Goal: Task Accomplishment & Management: Use online tool/utility

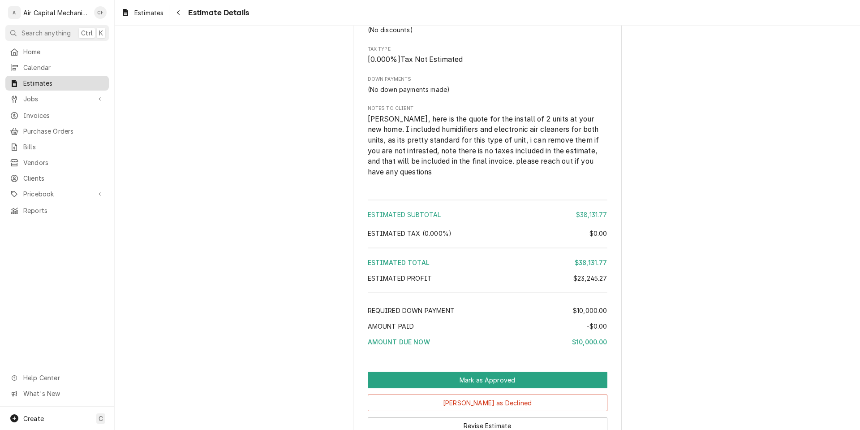
scroll to position [2369, 0]
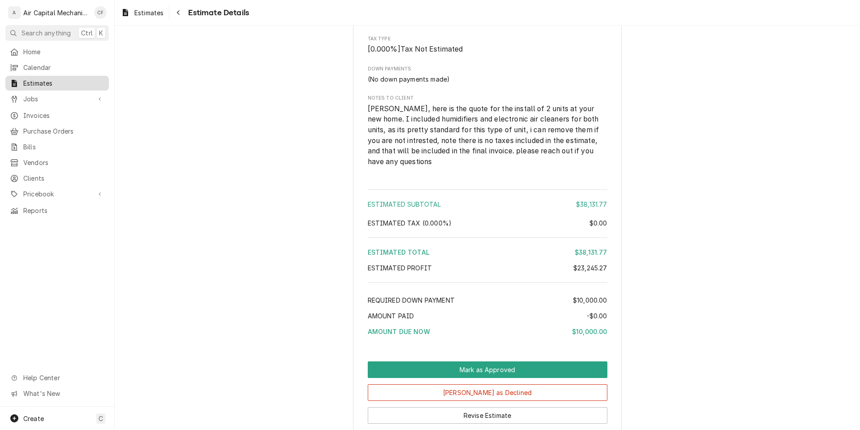
click at [43, 79] on span "Estimates" at bounding box center [63, 82] width 81 height 9
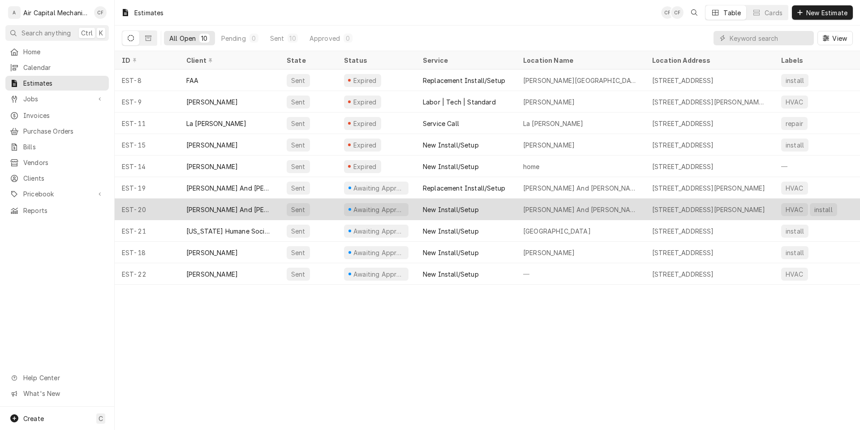
click at [290, 213] on div "Sent" at bounding box center [307, 208] width 57 height 21
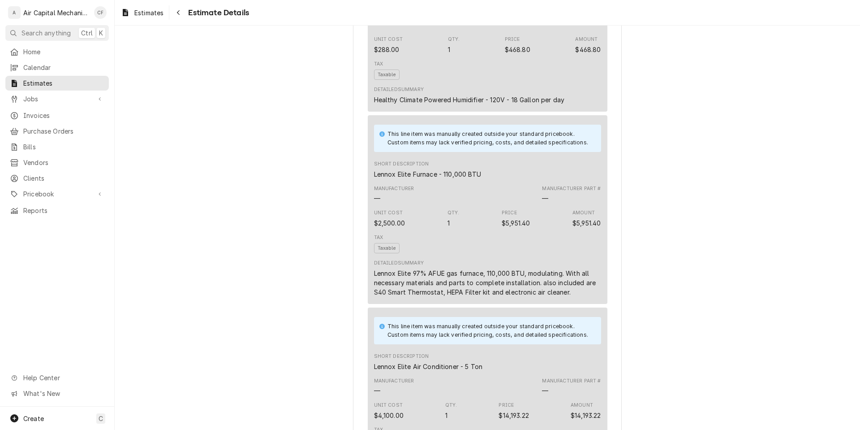
scroll to position [2162, 0]
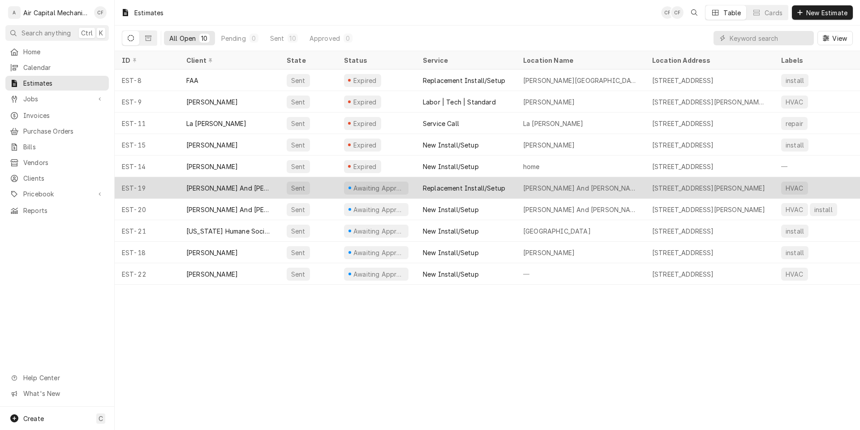
click at [448, 189] on div "Replacement Install/Setup" at bounding box center [464, 187] width 82 height 9
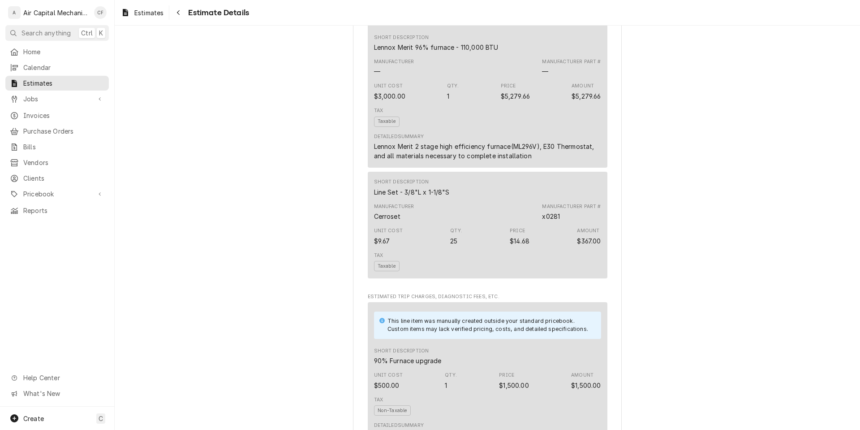
scroll to position [1846, 0]
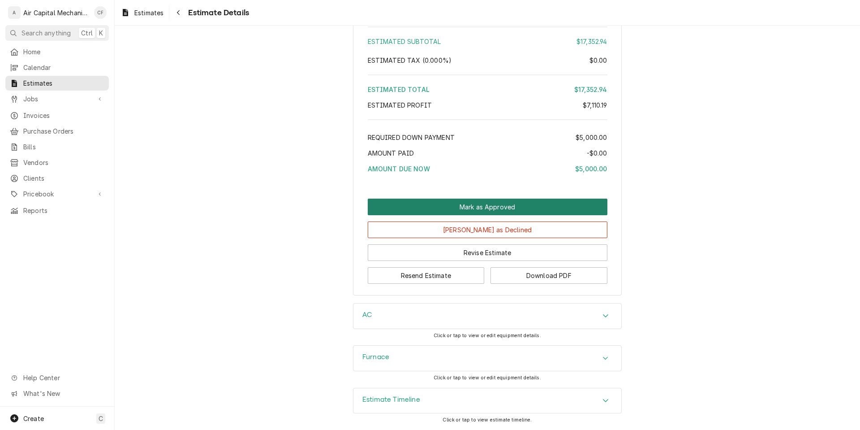
click at [452, 206] on button "Mark as Approved" at bounding box center [488, 206] width 240 height 17
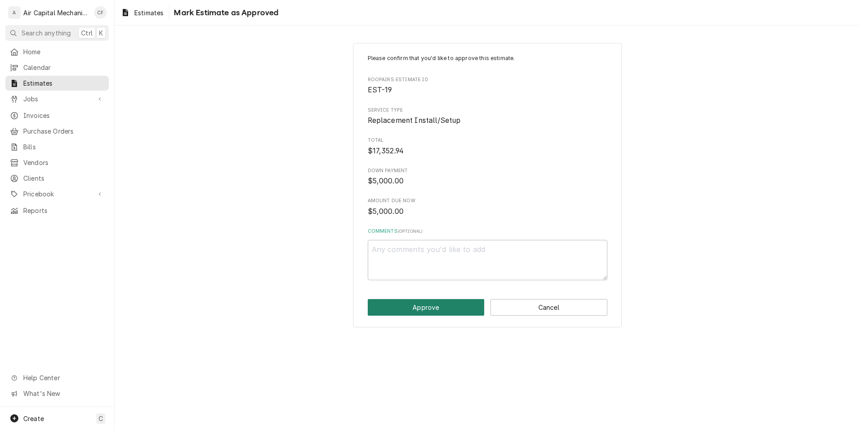
click at [434, 305] on button "Approve" at bounding box center [426, 307] width 117 height 17
type textarea "x"
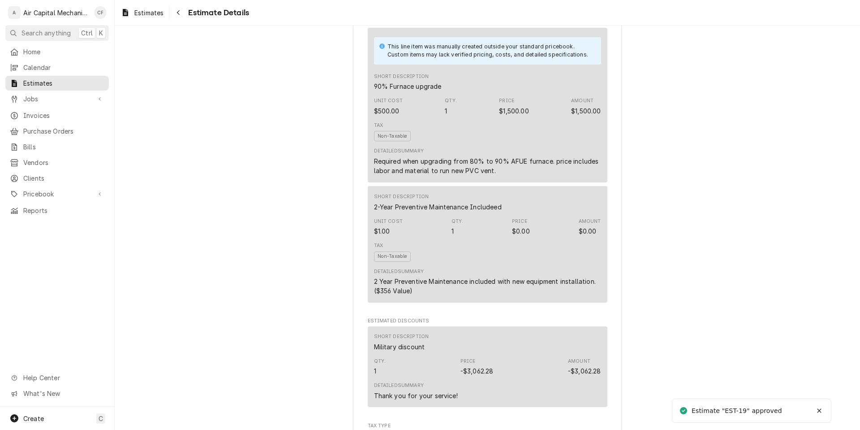
scroll to position [1869, 0]
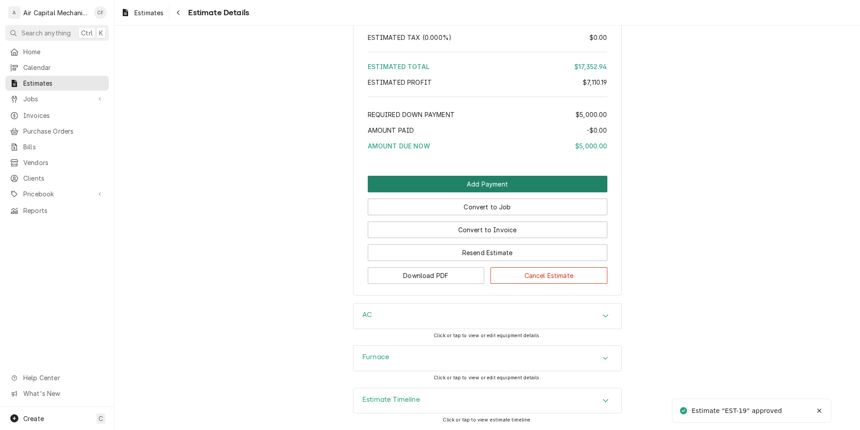
click at [449, 184] on button "Add Payment" at bounding box center [488, 184] width 240 height 17
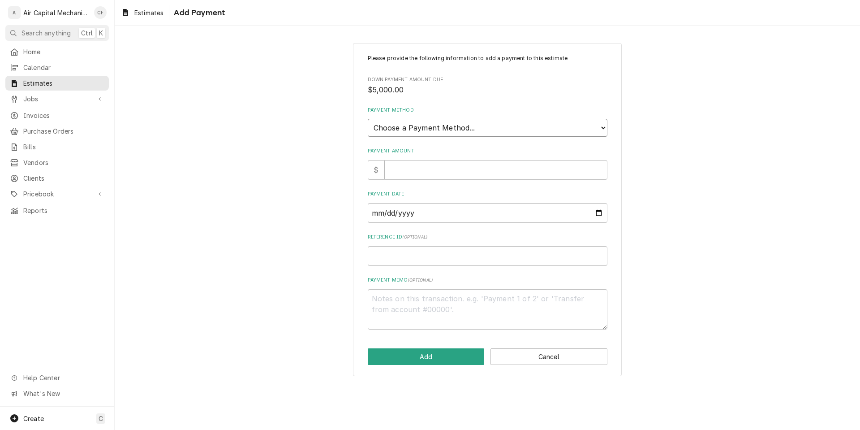
select select "2"
click at [368, 119] on select "Choose a Payment Method... Cash Check Credit/Debit Card ACH/eCheck Other" at bounding box center [488, 128] width 240 height 18
click at [489, 175] on input "Payment Amount" at bounding box center [495, 170] width 223 height 20
type textarea "x"
type input "5"
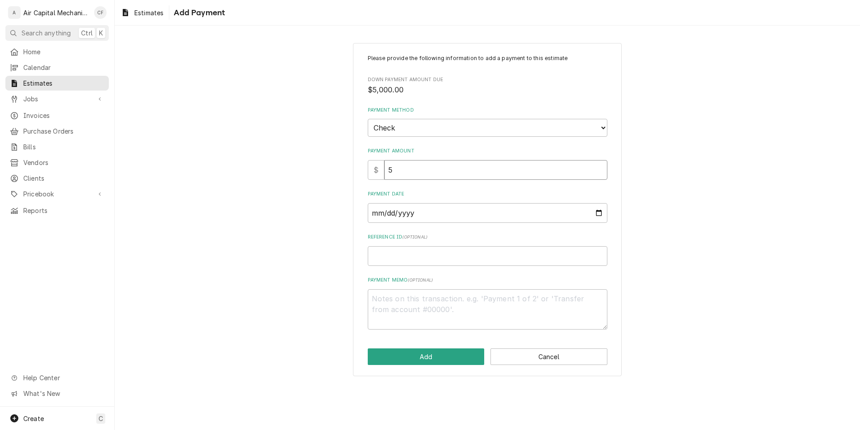
type textarea "x"
type input "50"
type textarea "x"
type input "500"
type textarea "x"
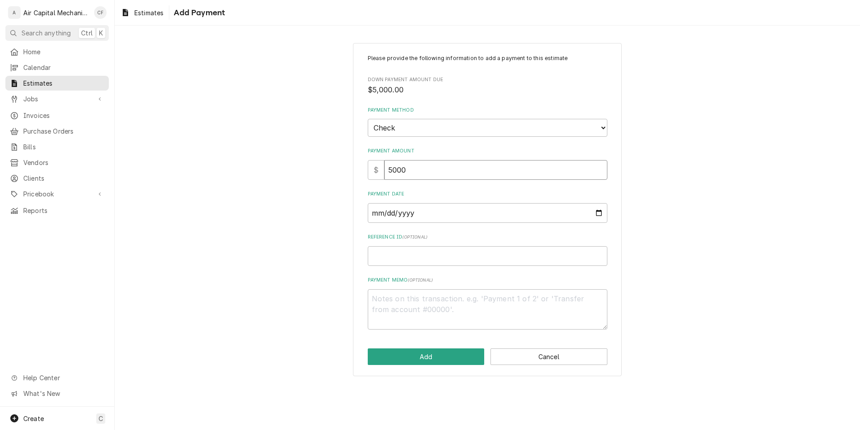
type input "5000"
click at [491, 207] on input "Payment Date" at bounding box center [488, 213] width 240 height 20
type input "0002-09-16"
type textarea "x"
type input "0020-09-16"
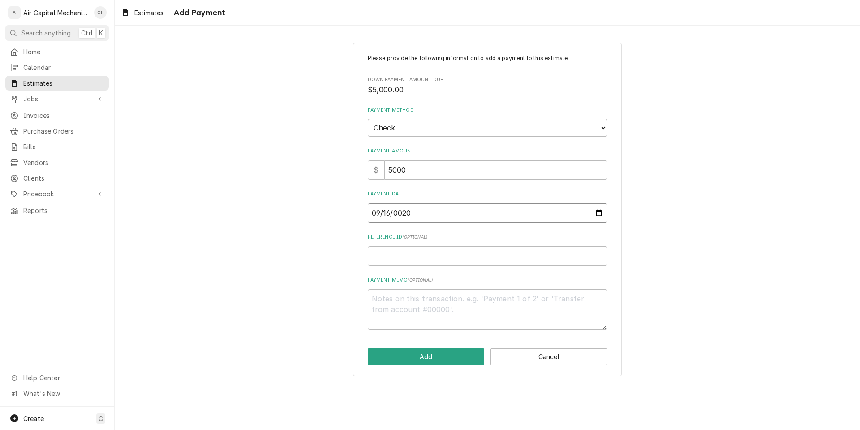
type textarea "x"
type input "0202-09-16"
type textarea "x"
type input "2025-09-16"
click at [451, 355] on button "Add" at bounding box center [426, 356] width 117 height 17
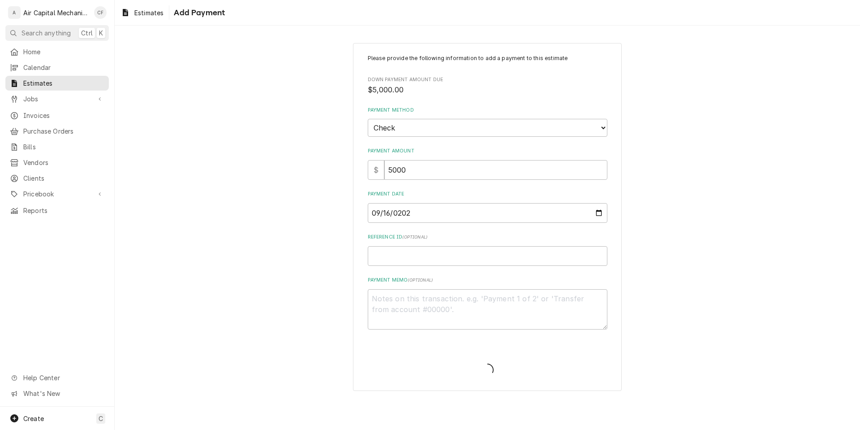
type textarea "x"
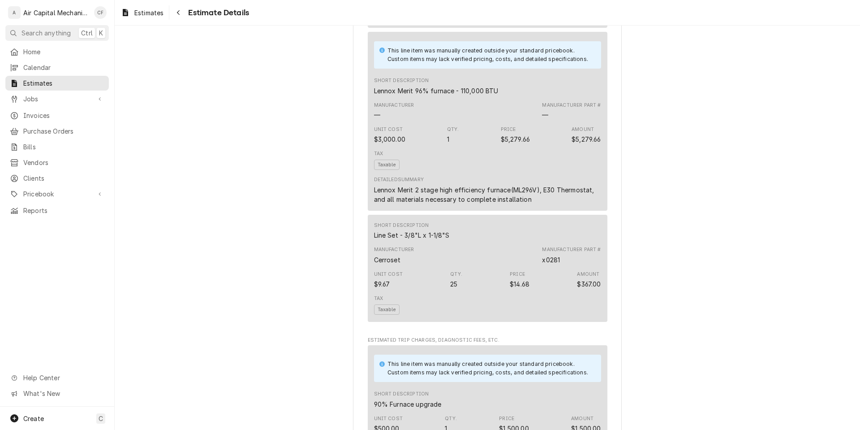
scroll to position [1941, 0]
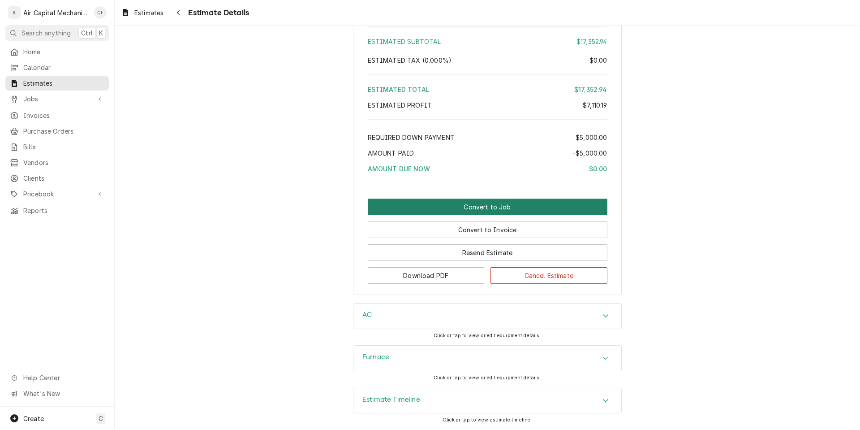
click at [529, 209] on button "Convert to Job" at bounding box center [488, 206] width 240 height 17
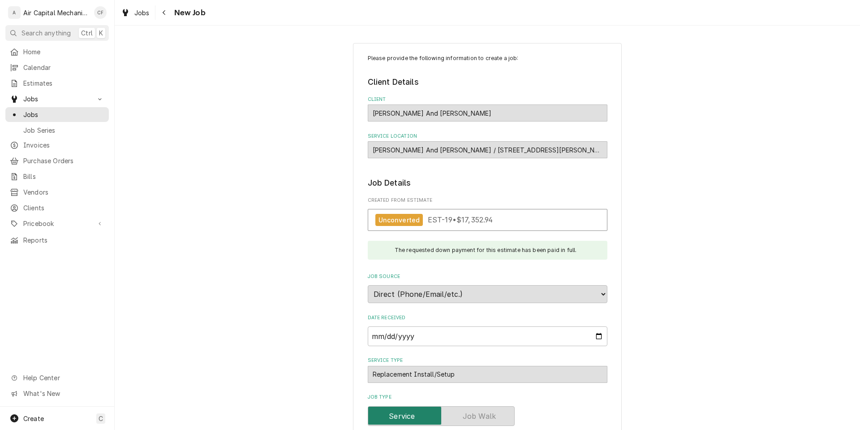
type textarea "x"
